Goal: Navigation & Orientation: Find specific page/section

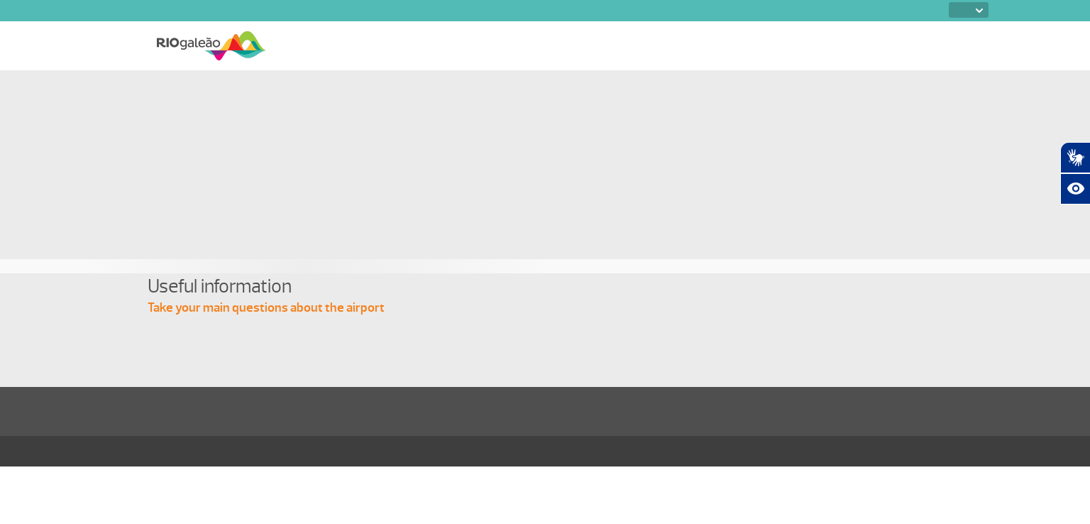
select select
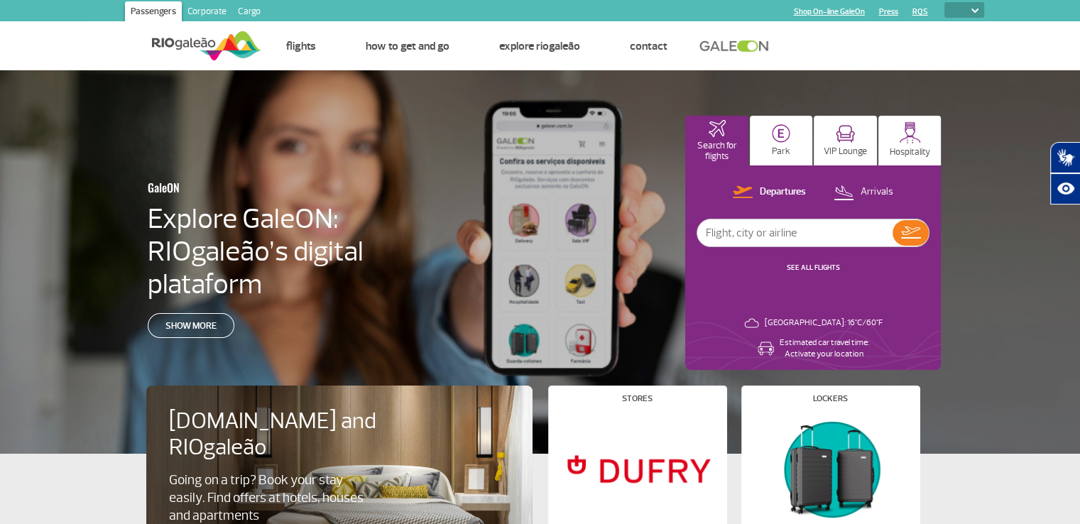
click at [995, 49] on header "Passengers Corporate Cargo Shop On-line GaleOn Press RQS PT ENG ESP Home Page P…" at bounding box center [540, 35] width 1080 height 70
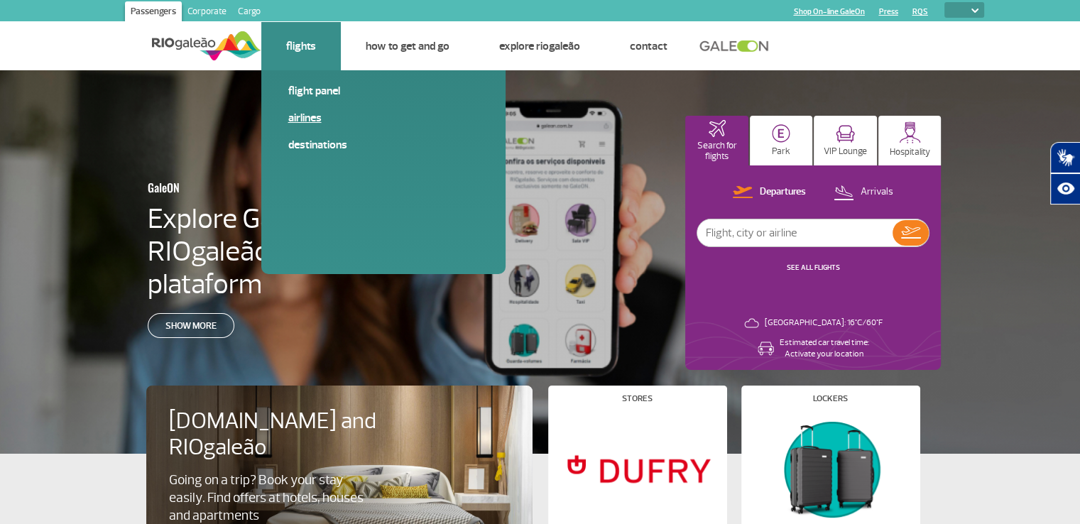
click at [318, 114] on link "Airlines" at bounding box center [383, 118] width 190 height 16
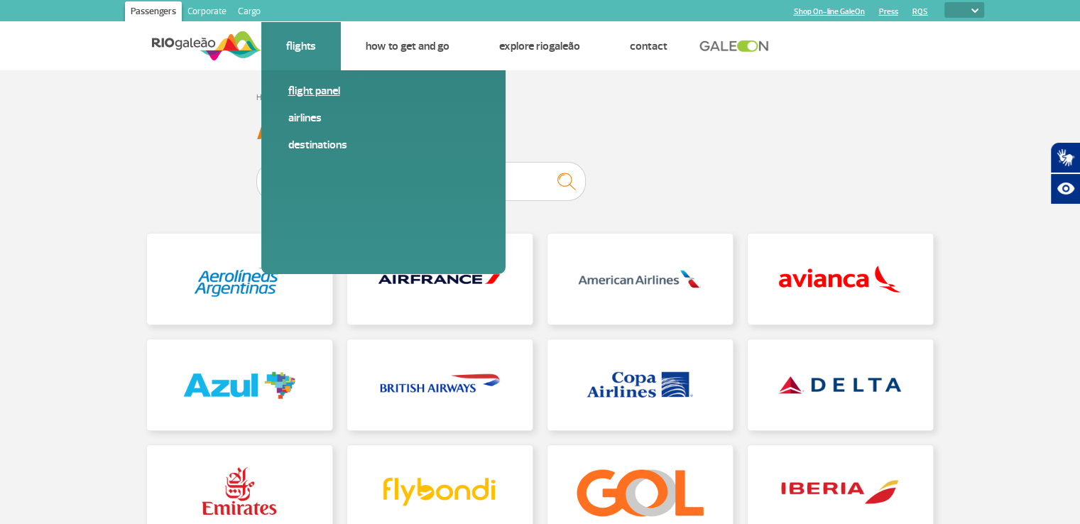
click at [332, 91] on link "Flight panel" at bounding box center [383, 91] width 190 height 16
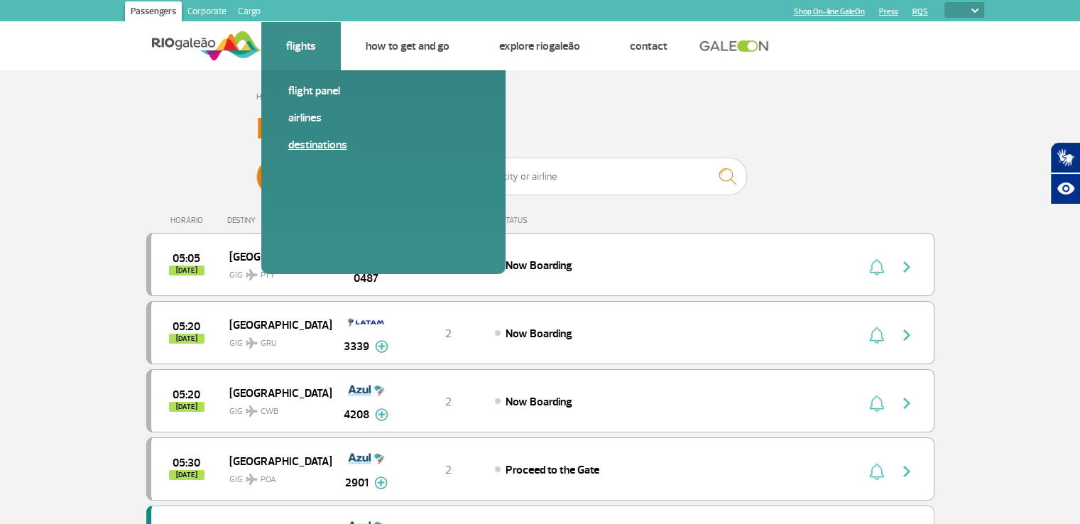
click at [323, 144] on link "Destinations" at bounding box center [383, 145] width 190 height 16
